Goal: Task Accomplishment & Management: Use online tool/utility

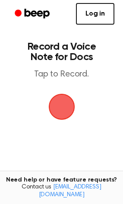
drag, startPoint x: 66, startPoint y: 104, endPoint x: 31, endPoint y: 99, distance: 35.0
click at [31, 99] on main "Record a Voice Note for Docs Tap to Record. Tired of copying and pasting? Use t…" at bounding box center [61, 132] width 123 height 264
click at [98, 15] on link "Log in" at bounding box center [95, 14] width 39 height 22
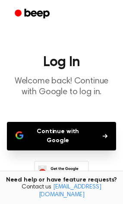
click at [88, 132] on button "Continue with Google" at bounding box center [62, 136] width 110 height 29
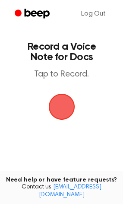
click at [59, 103] on span "button" at bounding box center [62, 107] width 24 height 24
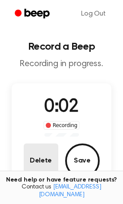
click at [39, 160] on button "Delete" at bounding box center [41, 161] width 35 height 35
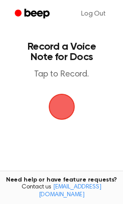
drag, startPoint x: 60, startPoint y: 109, endPoint x: -127, endPoint y: 100, distance: 186.8
click at [0, 100] on html "Log Out Record a Voice Note for Docs Tap to Record. Tired of copying and pastin…" at bounding box center [61, 146] width 123 height 292
click at [62, 110] on span "button" at bounding box center [62, 107] width 24 height 24
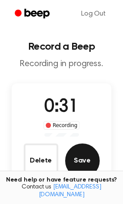
click at [82, 153] on button "Save" at bounding box center [82, 161] width 35 height 35
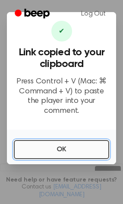
click at [64, 142] on button "OK" at bounding box center [62, 149] width 96 height 19
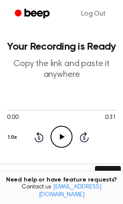
click at [62, 135] on icon "Play Audio" at bounding box center [62, 137] width 22 height 22
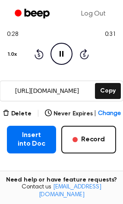
scroll to position [87, 0]
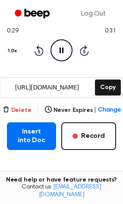
click at [26, 110] on button "Delete" at bounding box center [17, 110] width 29 height 9
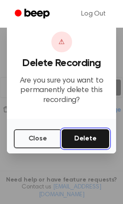
click at [93, 138] on button "Delete" at bounding box center [86, 138] width 48 height 19
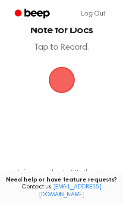
scroll to position [23, 0]
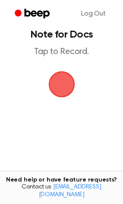
click at [68, 87] on span "button" at bounding box center [61, 84] width 29 height 29
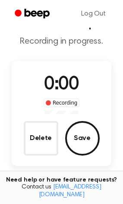
scroll to position [64, 0]
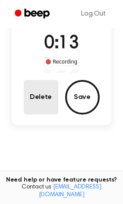
click at [34, 97] on button "Delete" at bounding box center [41, 97] width 35 height 35
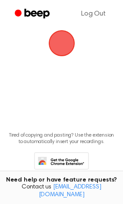
scroll to position [23, 0]
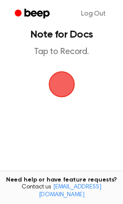
click at [65, 83] on span "button" at bounding box center [61, 84] width 33 height 33
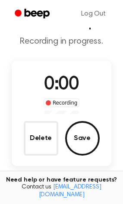
scroll to position [64, 0]
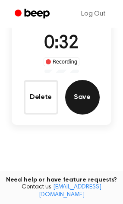
click at [76, 104] on button "Save" at bounding box center [82, 97] width 35 height 35
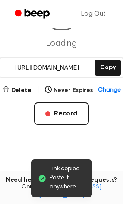
scroll to position [107, 0]
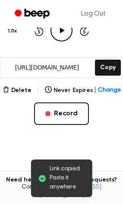
click at [58, 32] on icon "Play Audio" at bounding box center [62, 30] width 22 height 22
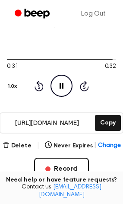
scroll to position [42, 0]
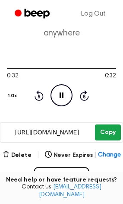
click at [106, 132] on button "Copy" at bounding box center [108, 133] width 26 height 16
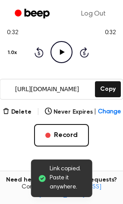
scroll to position [128, 0]
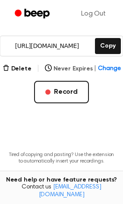
click at [102, 68] on span "Change" at bounding box center [109, 69] width 23 height 9
click at [12, 107] on main "Your Recording is Ready Copy the link and paste it anywhere 0:32 0:32 Your brow…" at bounding box center [61, 46] width 123 height 348
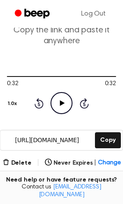
scroll to position [43, 0]
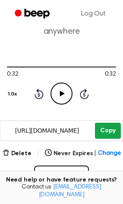
click at [100, 132] on button "Copy" at bounding box center [108, 131] width 26 height 16
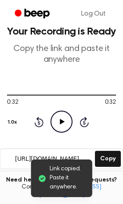
scroll to position [0, 0]
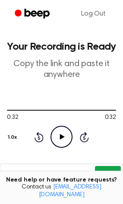
click at [111, 170] on button "Copy" at bounding box center [108, 174] width 26 height 16
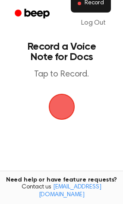
click at [84, 7] on button "Record" at bounding box center [91, 3] width 40 height 18
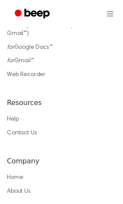
scroll to position [260, 0]
